Goal: Information Seeking & Learning: Learn about a topic

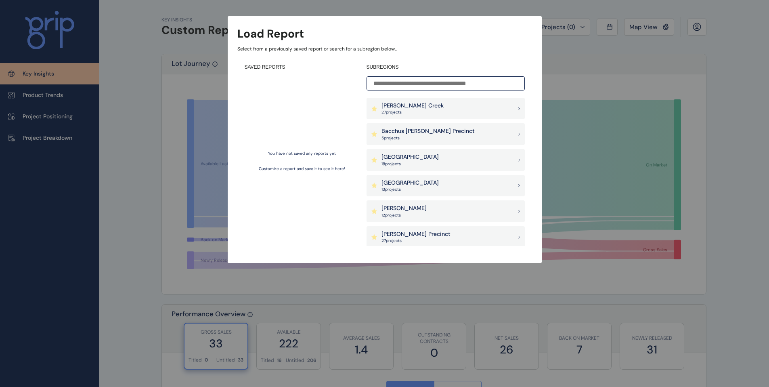
click at [404, 112] on p "27 project s" at bounding box center [412, 112] width 62 height 6
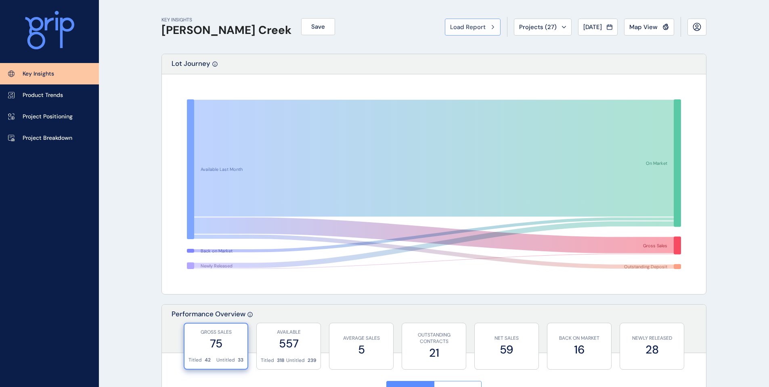
click at [468, 26] on span "Load Report" at bounding box center [468, 27] width 36 height 8
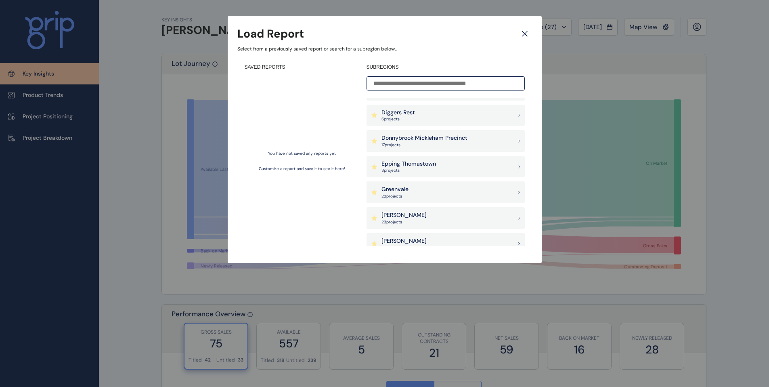
scroll to position [200, 0]
click at [391, 184] on p "Greenvale" at bounding box center [394, 188] width 27 height 8
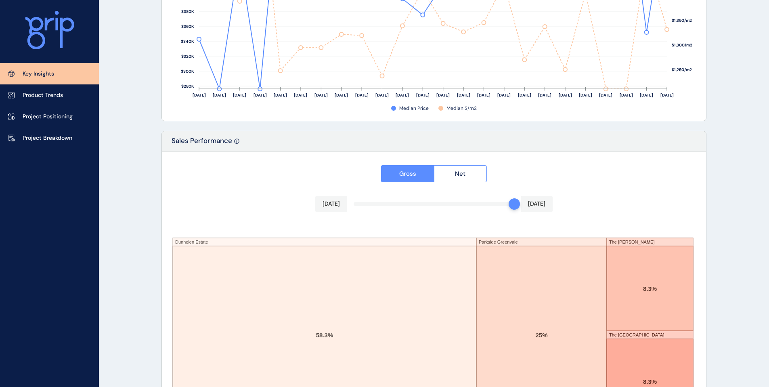
scroll to position [1313, 0]
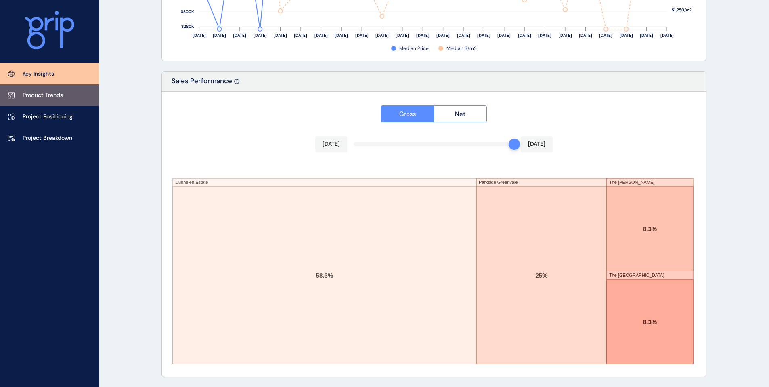
click at [57, 96] on p "Product Trends" at bounding box center [43, 95] width 40 height 8
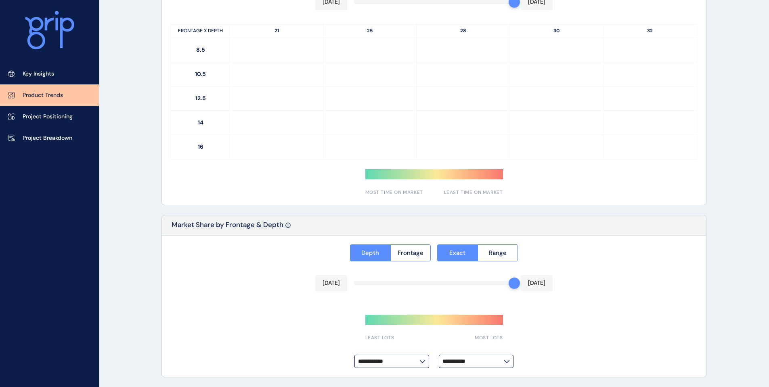
type input "**********"
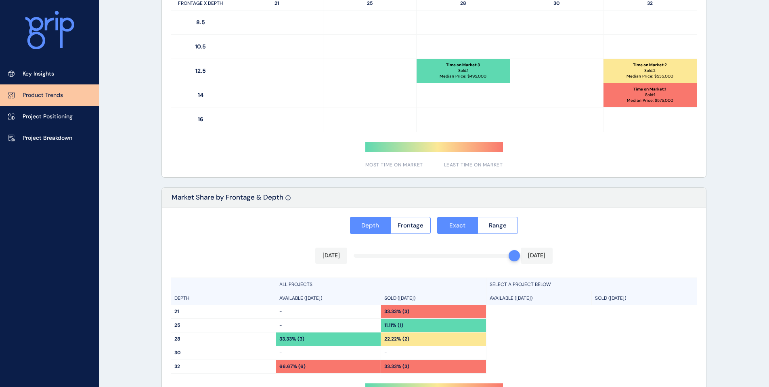
scroll to position [558, 0]
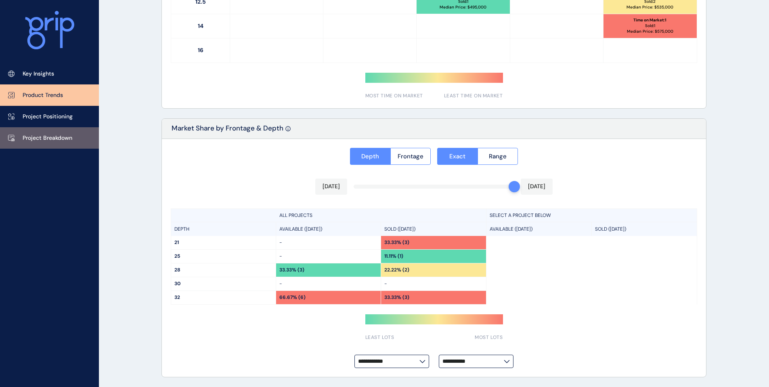
click at [34, 137] on p "Project Breakdown" at bounding box center [48, 138] width 50 height 8
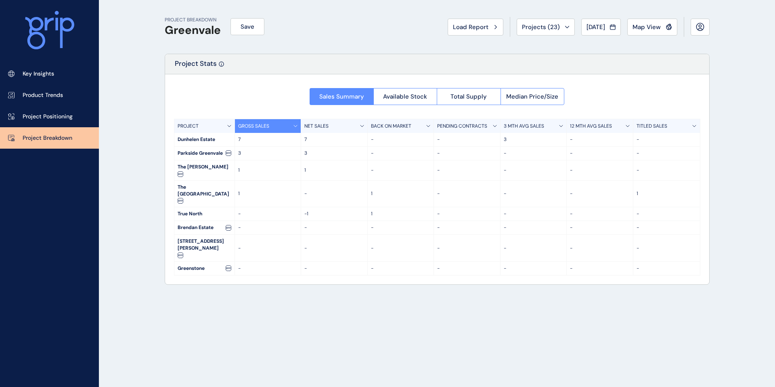
click at [345, 129] on div "NET SALES" at bounding box center [334, 126] width 67 height 14
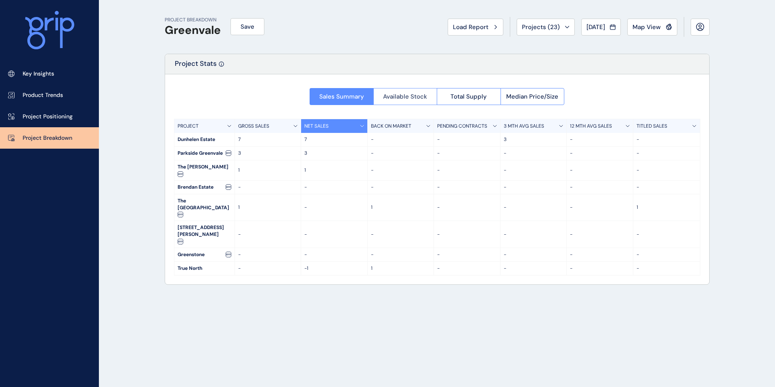
click at [418, 101] on button "Available Stock" at bounding box center [405, 96] width 64 height 17
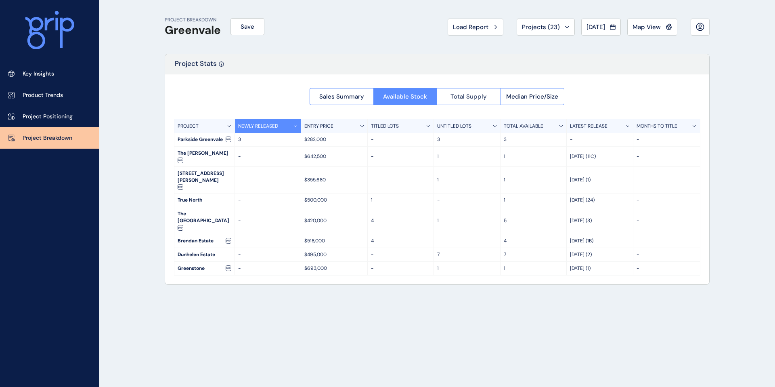
click at [457, 102] on button "Total Supply" at bounding box center [469, 96] width 64 height 17
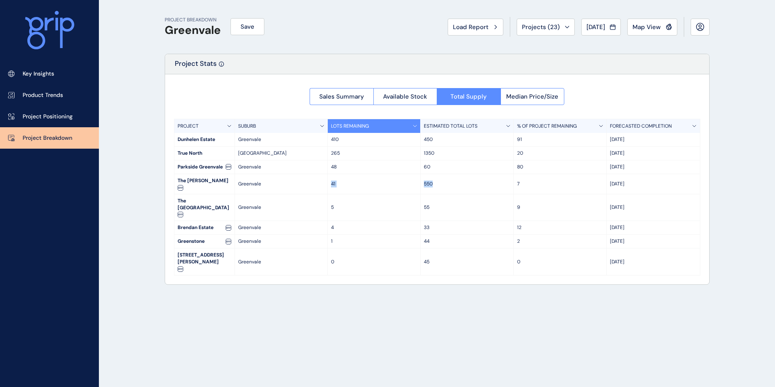
drag, startPoint x: 328, startPoint y: 180, endPoint x: 483, endPoint y: 186, distance: 155.1
click at [483, 186] on div "The [PERSON_NAME] Greenvale 41 550 [DATE]" at bounding box center [437, 184] width 526 height 20
click at [483, 186] on div "550" at bounding box center [467, 184] width 93 height 20
click at [347, 92] on span "Sales Summary" at bounding box center [341, 96] width 45 height 8
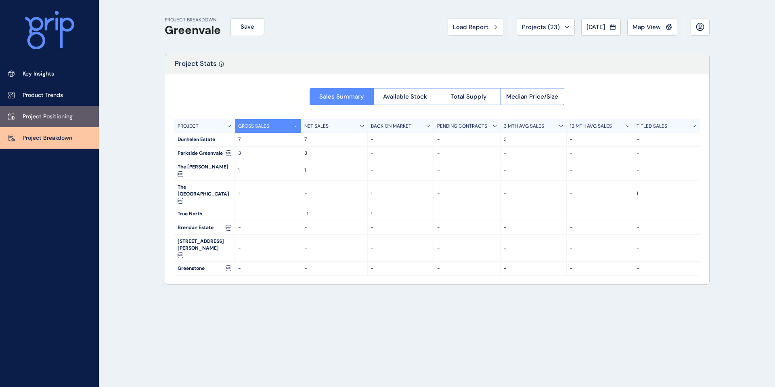
click at [61, 113] on p "Project Positioning" at bounding box center [48, 117] width 50 height 8
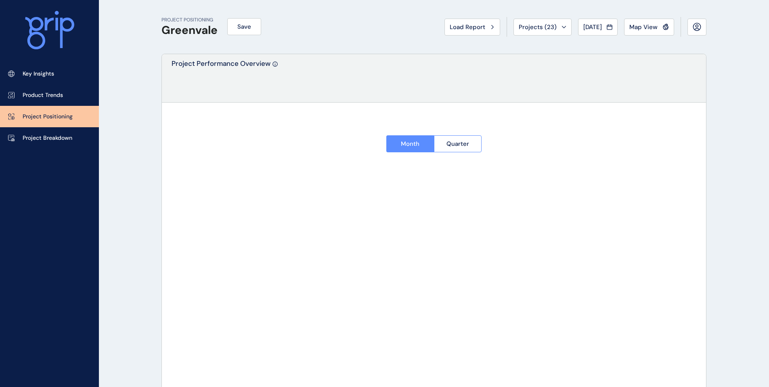
type input "**********"
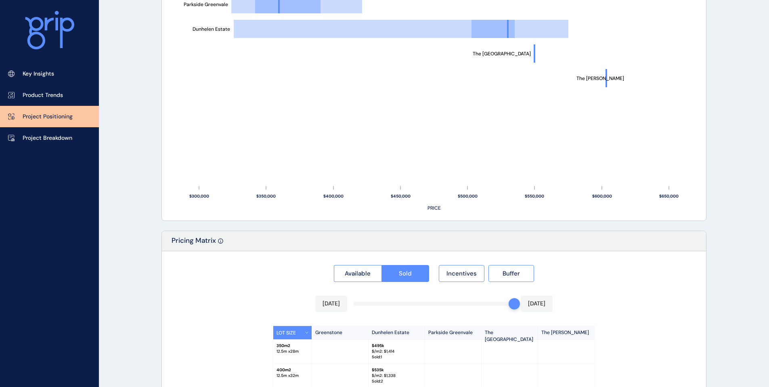
scroll to position [616, 0]
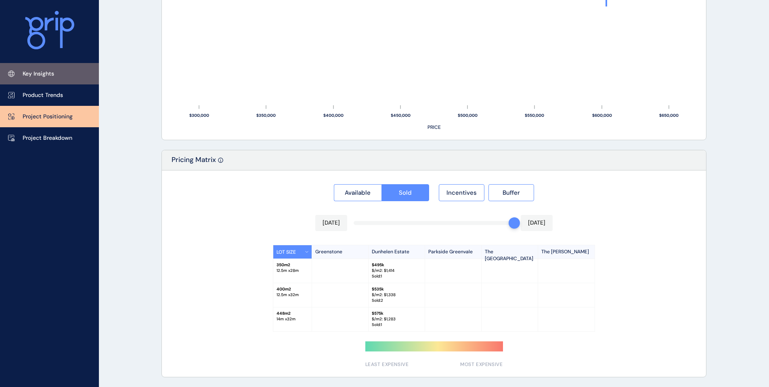
click at [35, 73] on p "Key Insights" at bounding box center [38, 74] width 31 height 8
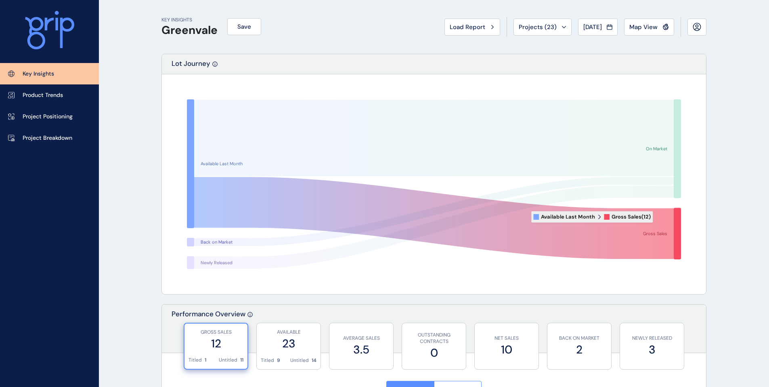
click at [659, 217] on icon at bounding box center [434, 218] width 480 height 82
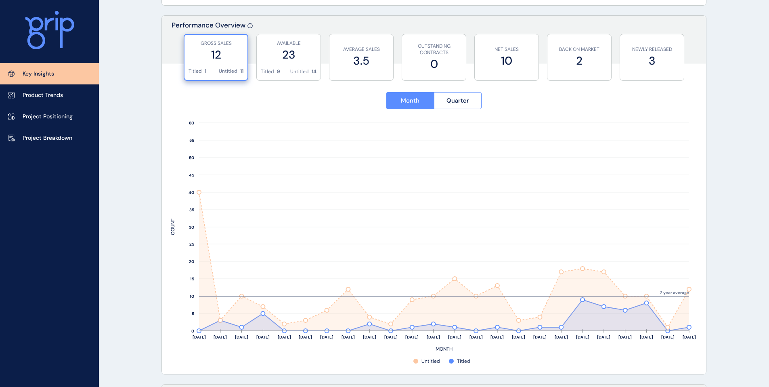
scroll to position [314, 0]
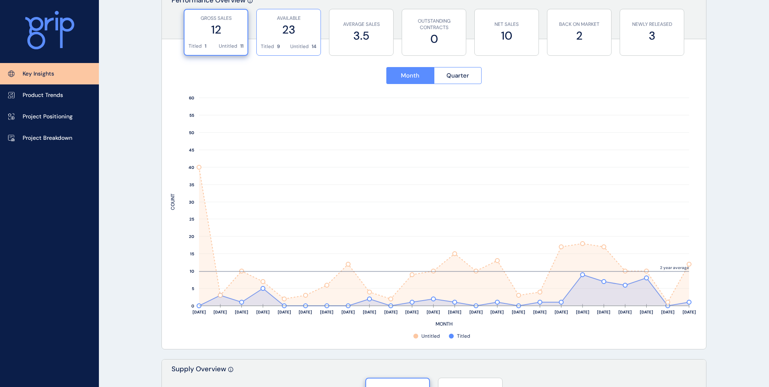
click at [271, 26] on label "23" at bounding box center [289, 30] width 56 height 16
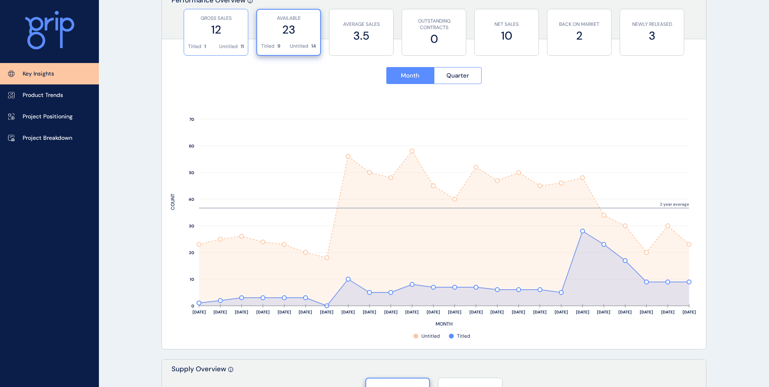
click at [237, 28] on label "12" at bounding box center [216, 30] width 56 height 16
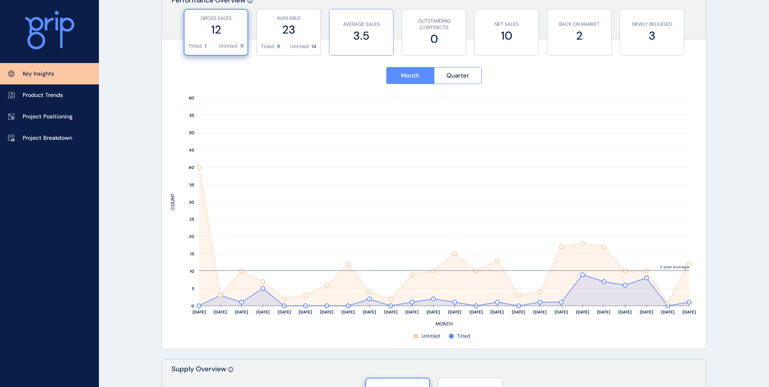
click at [356, 33] on label "3.5" at bounding box center [361, 36] width 56 height 16
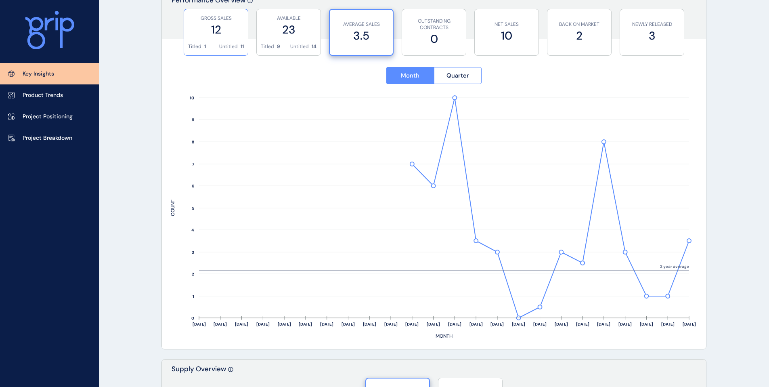
click at [229, 25] on label "12" at bounding box center [216, 30] width 56 height 16
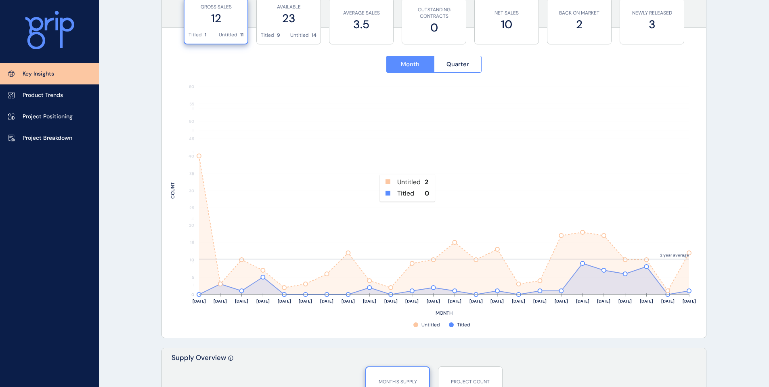
scroll to position [689, 0]
